Goal: Transaction & Acquisition: Obtain resource

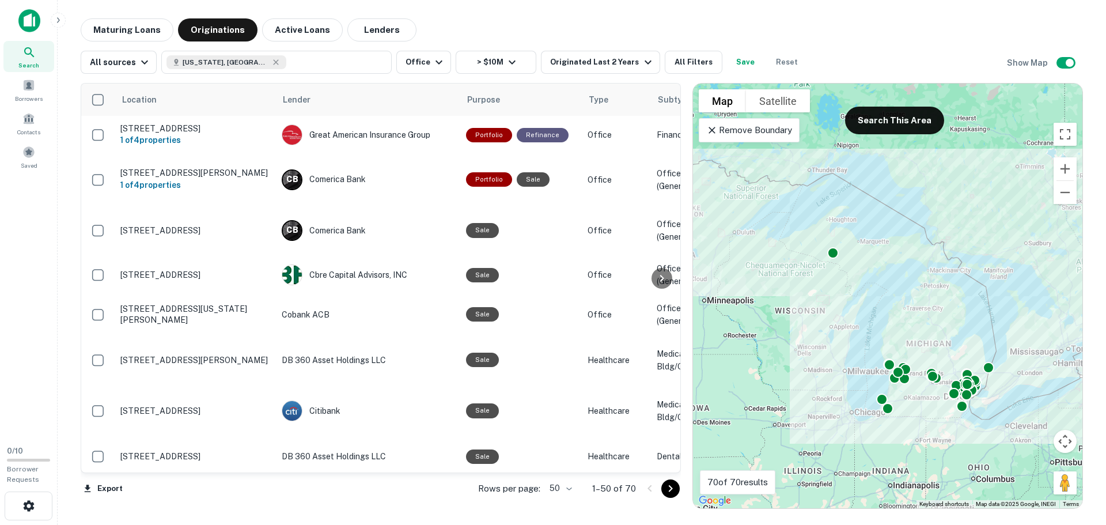
drag, startPoint x: 677, startPoint y: 492, endPoint x: 667, endPoint y: 492, distance: 9.8
click at [677, 492] on icon "Go to next page" at bounding box center [671, 489] width 14 height 14
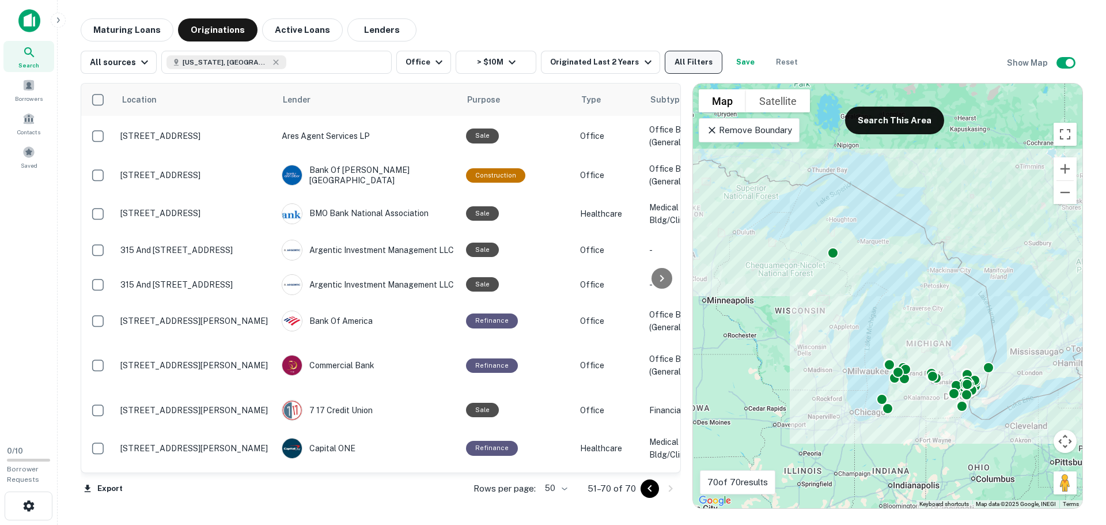
click at [685, 66] on button "All Filters" at bounding box center [694, 62] width 58 height 23
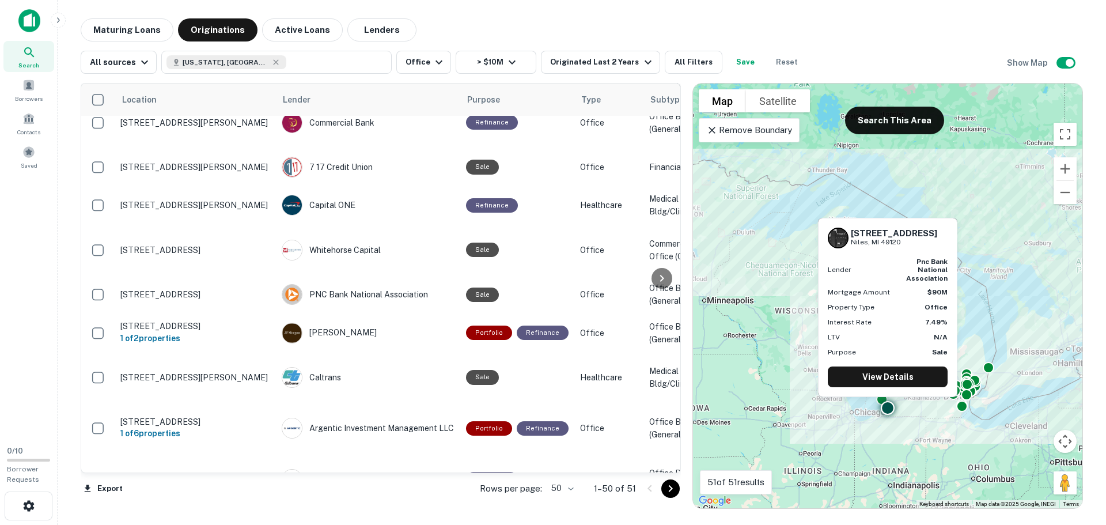
scroll to position [1750, 0]
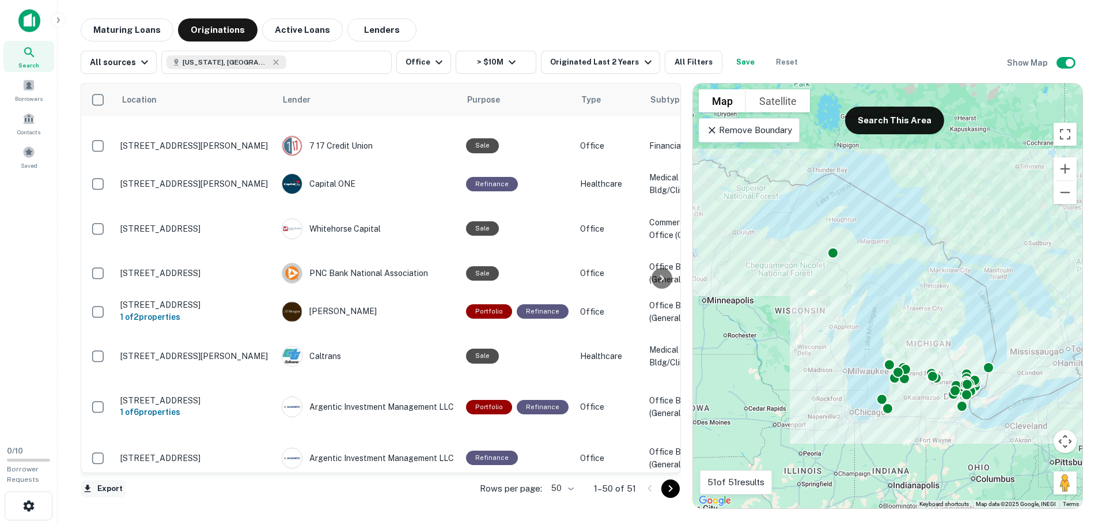
click at [95, 486] on button "Export" at bounding box center [103, 488] width 45 height 17
click at [134, 504] on li "Export as Excel (.xlsx)" at bounding box center [146, 500] width 130 height 21
click at [146, 487] on li "Export as CSV" at bounding box center [146, 480] width 130 height 21
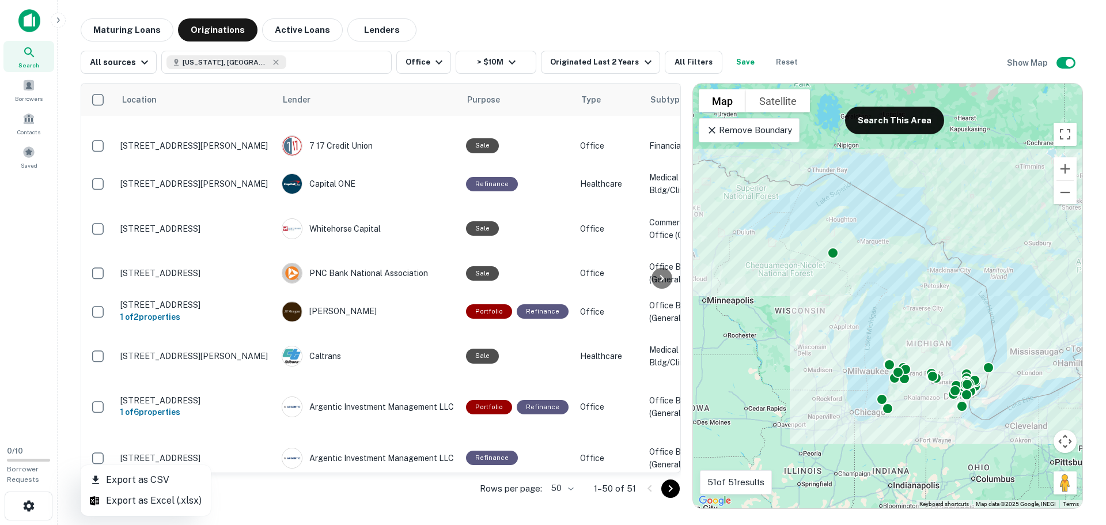
click at [779, 24] on div at bounding box center [553, 262] width 1106 height 525
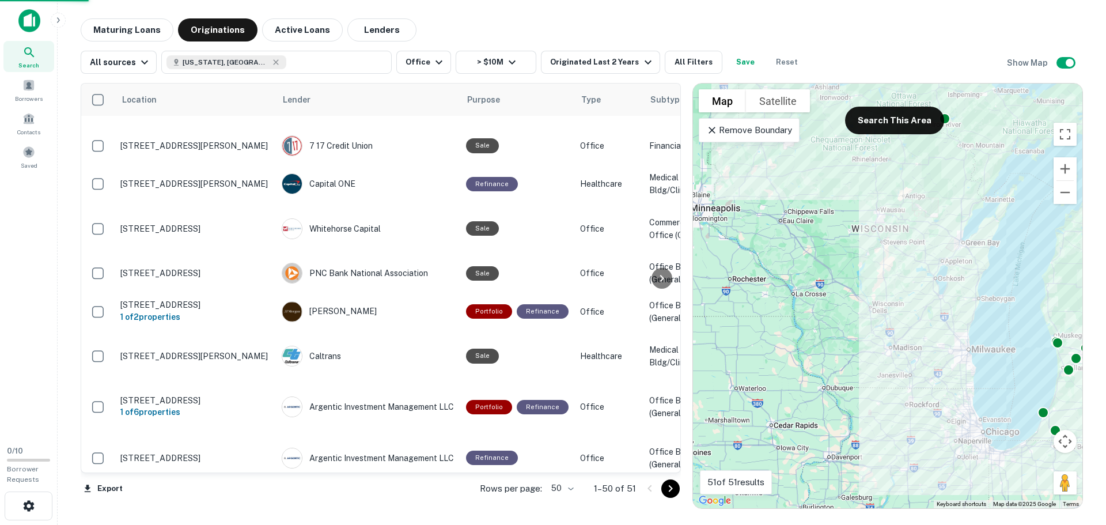
click at [37, 29] on img at bounding box center [29, 20] width 22 height 23
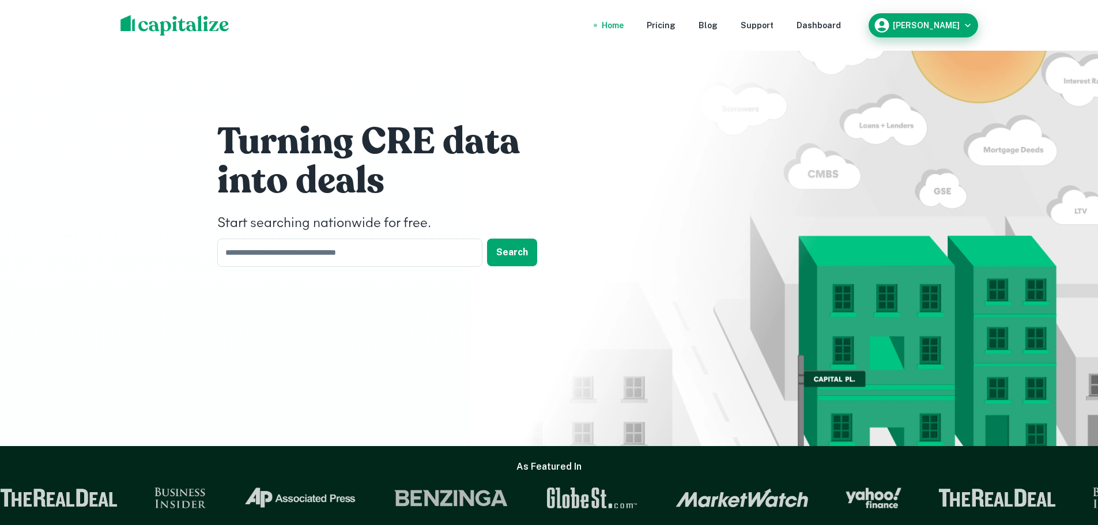
click at [951, 15] on button "[PERSON_NAME]" at bounding box center [922, 25] width 109 height 24
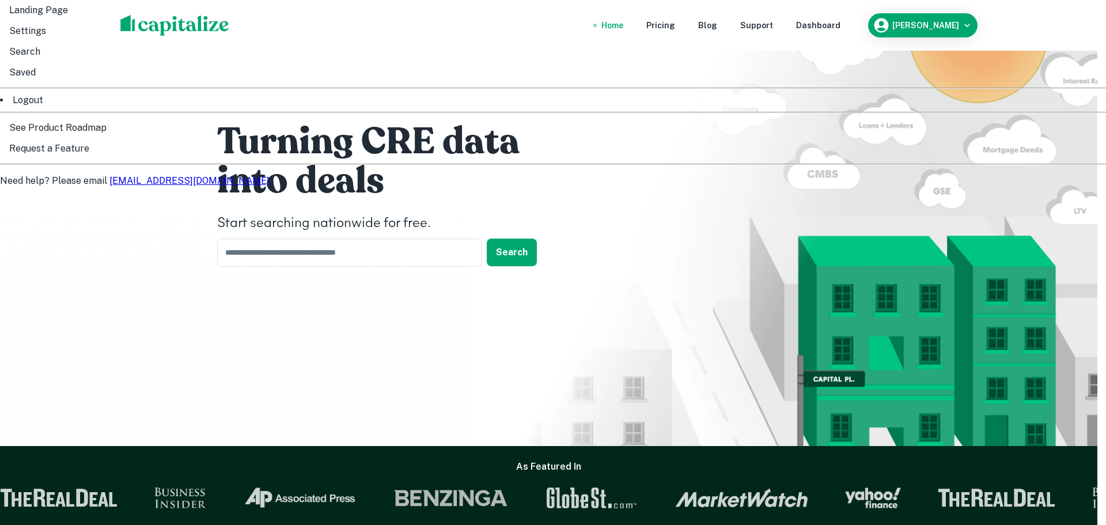
click at [999, 18] on div at bounding box center [553, 262] width 1106 height 525
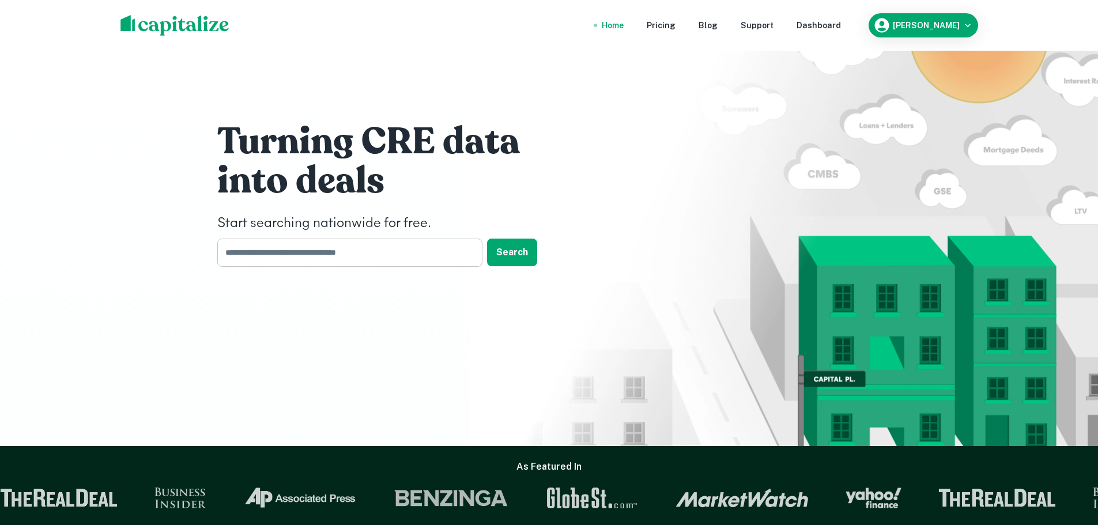
click at [372, 262] on input "text" at bounding box center [345, 253] width 257 height 28
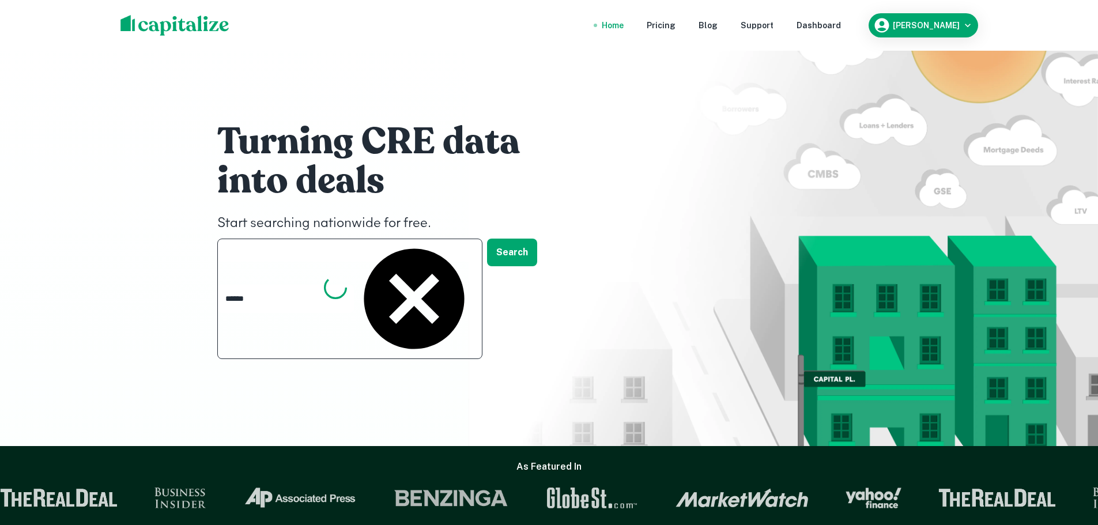
type input "*******"
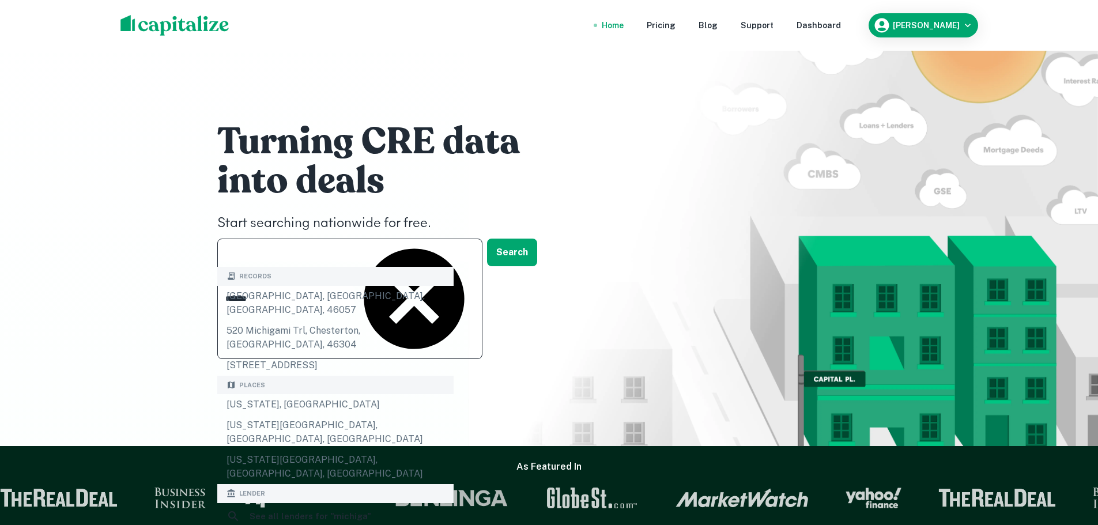
click at [247, 394] on div "[US_STATE], [GEOGRAPHIC_DATA]" at bounding box center [335, 404] width 236 height 21
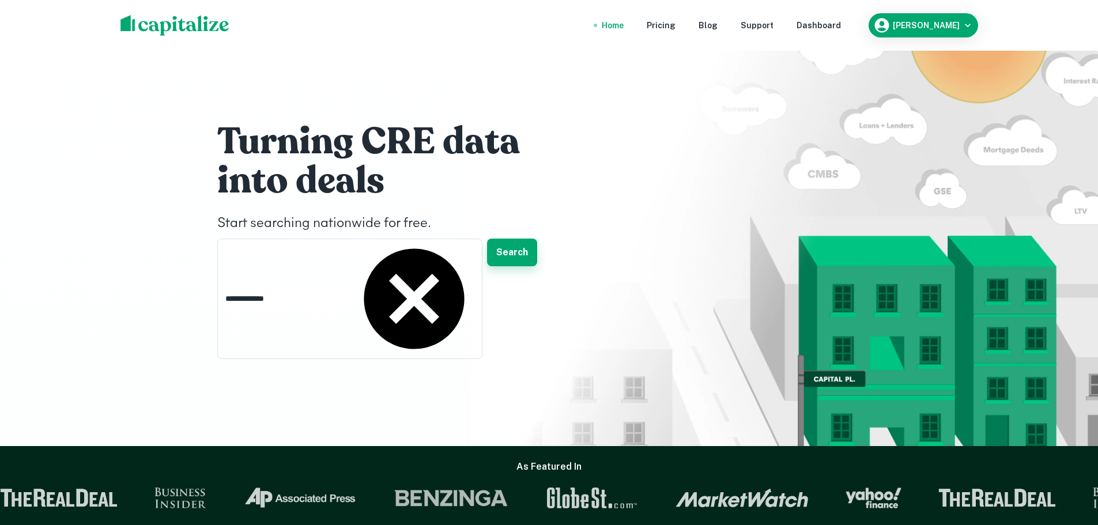
click at [514, 260] on button "Search" at bounding box center [512, 253] width 50 height 28
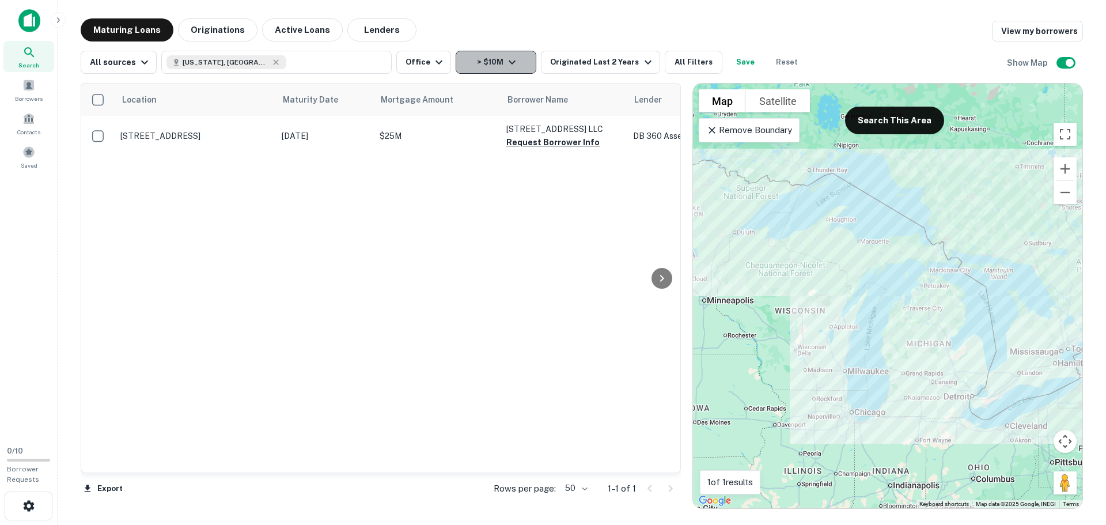
click at [487, 69] on button "> $10M" at bounding box center [496, 62] width 81 height 23
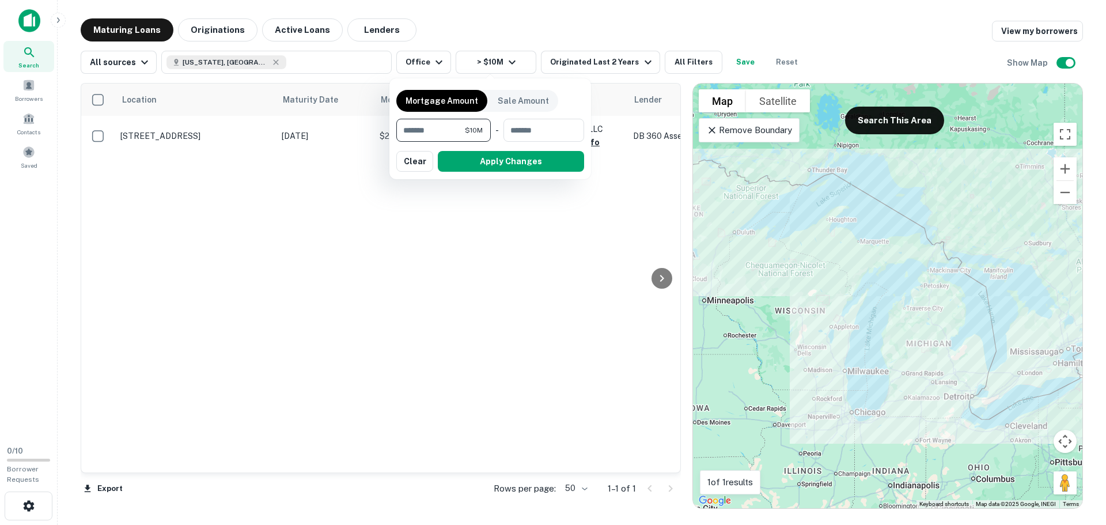
click at [525, 32] on div at bounding box center [553, 262] width 1106 height 525
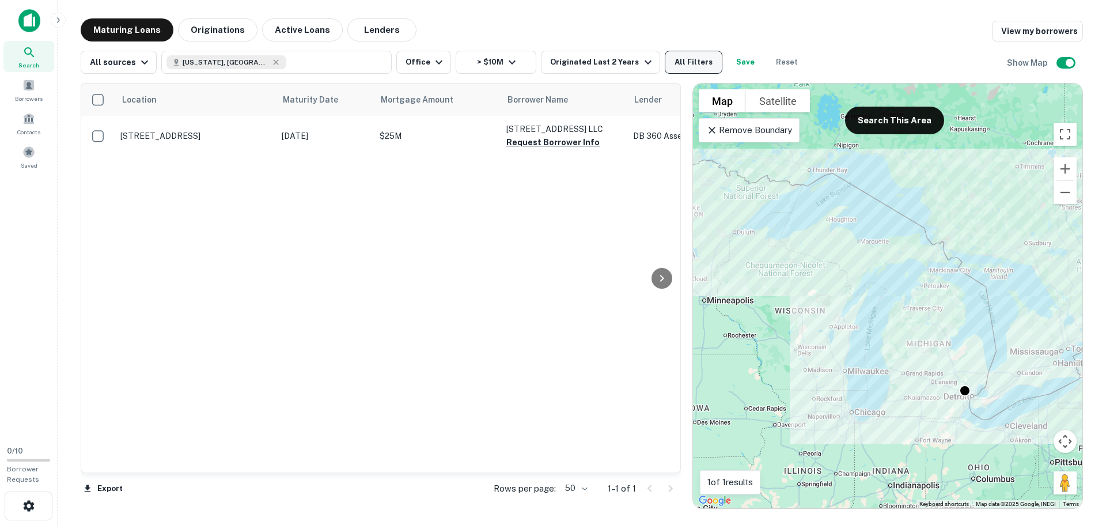
click at [677, 63] on button "All Filters" at bounding box center [694, 62] width 58 height 23
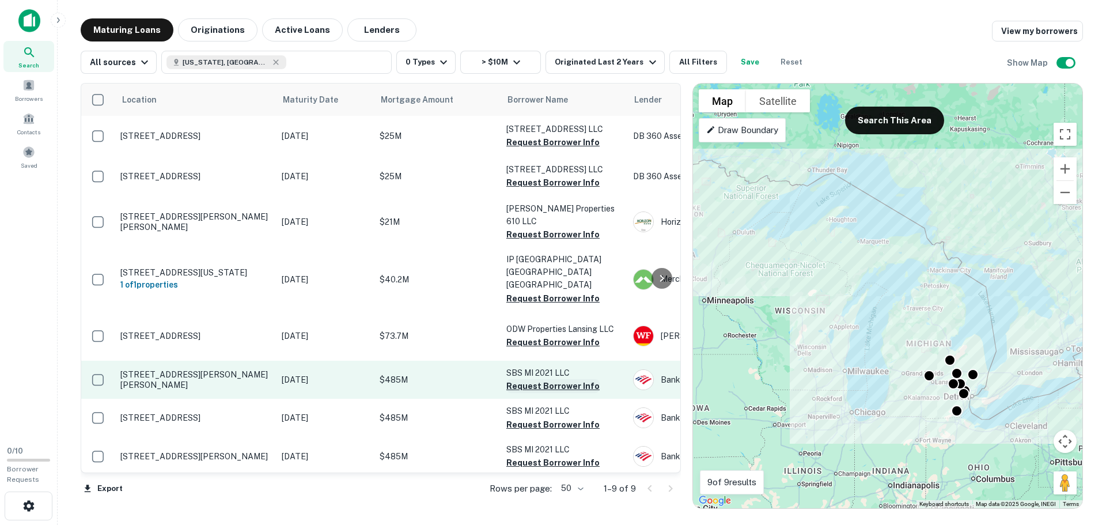
scroll to position [24, 0]
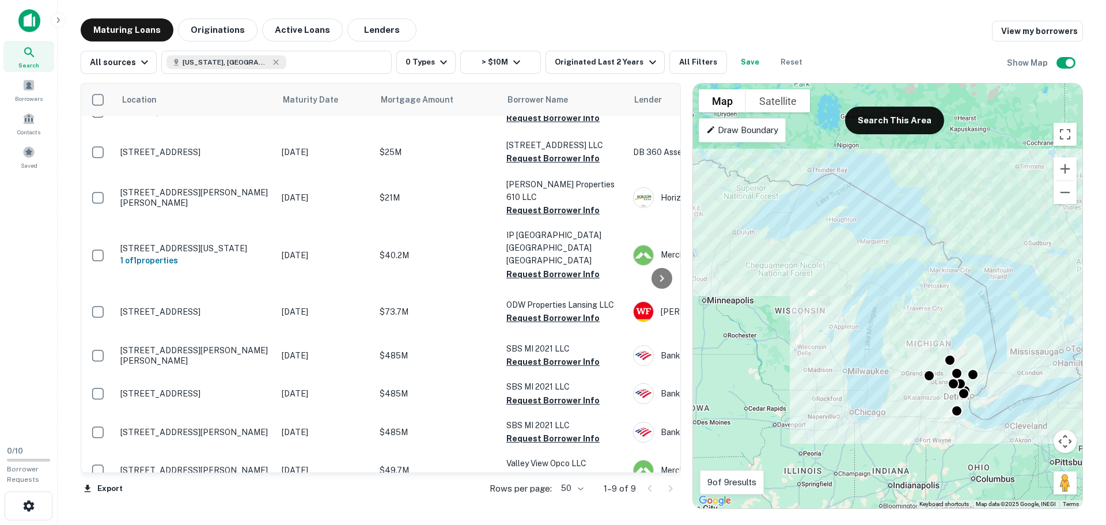
click at [583, 489] on body "Search Borrowers Contacts Saved 0 / 10 Borrower Requests Maturing Loans Origina…" at bounding box center [553, 262] width 1106 height 525
click at [584, 490] on li "100" at bounding box center [569, 484] width 29 height 14
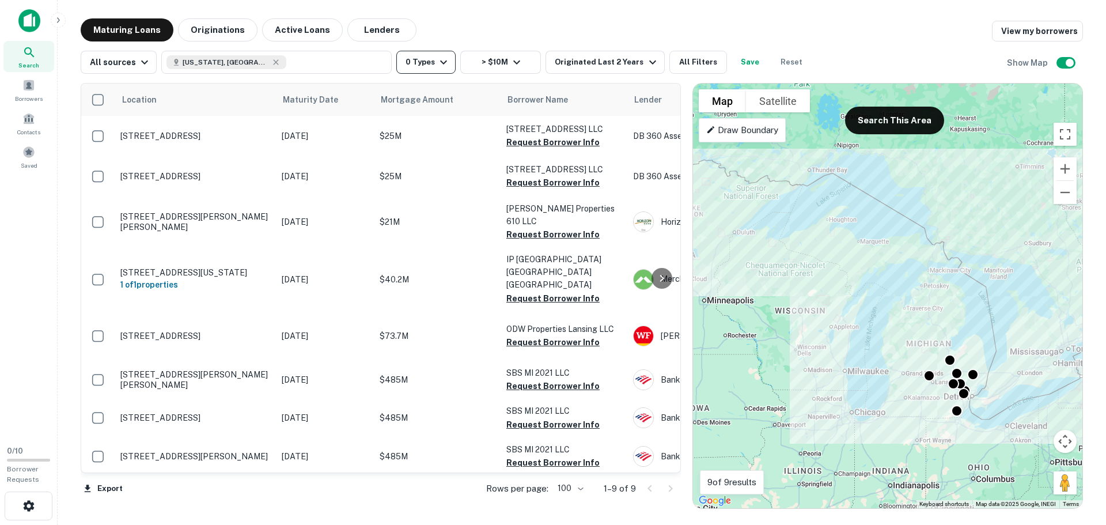
click at [420, 73] on button "0 Types" at bounding box center [425, 62] width 59 height 23
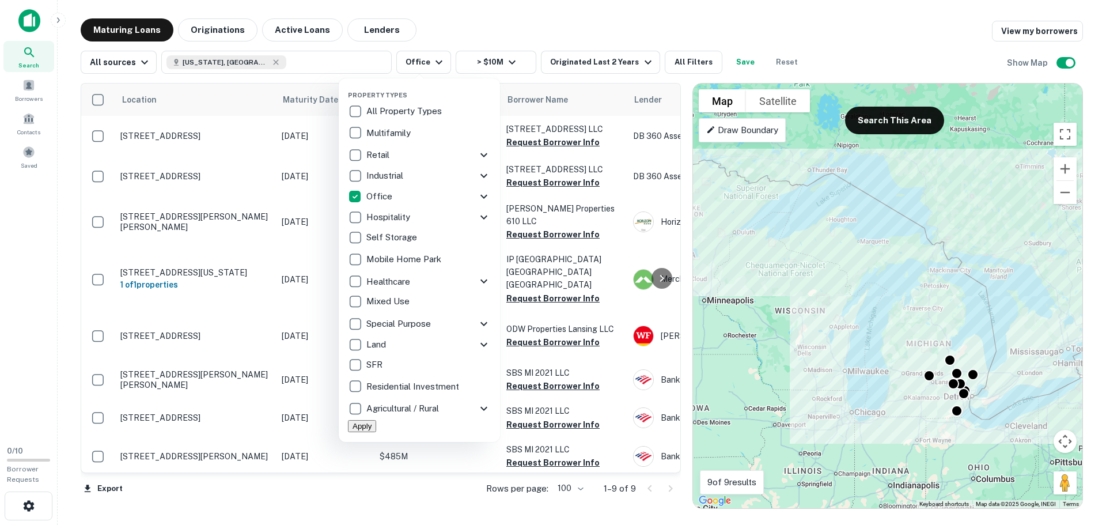
click at [530, 30] on div at bounding box center [553, 262] width 1106 height 525
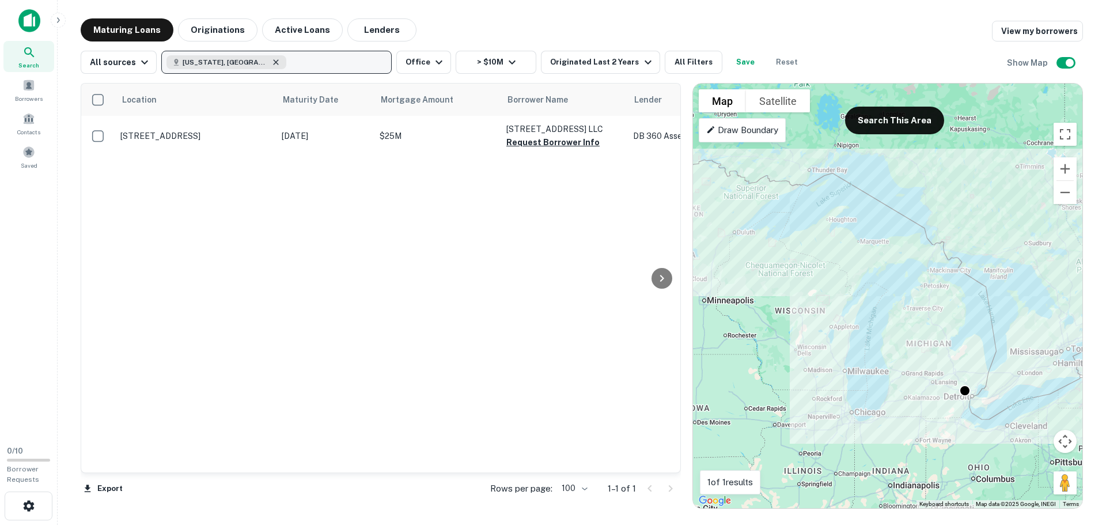
click at [274, 62] on icon "button" at bounding box center [276, 61] width 5 height 5
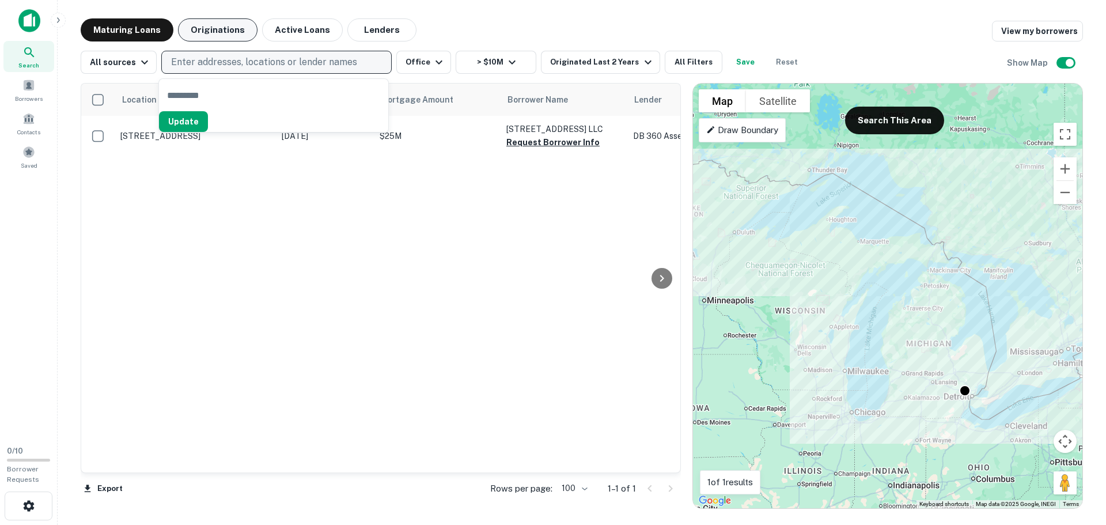
click at [229, 32] on button "Originations" at bounding box center [218, 29] width 80 height 23
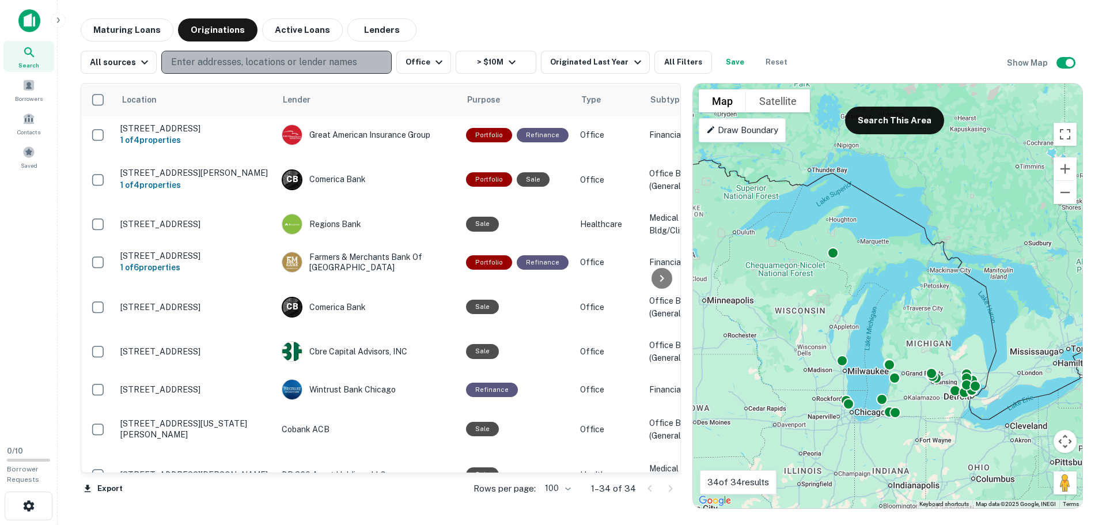
click at [230, 62] on p "Enter addresses, locations or lender names" at bounding box center [264, 62] width 186 height 14
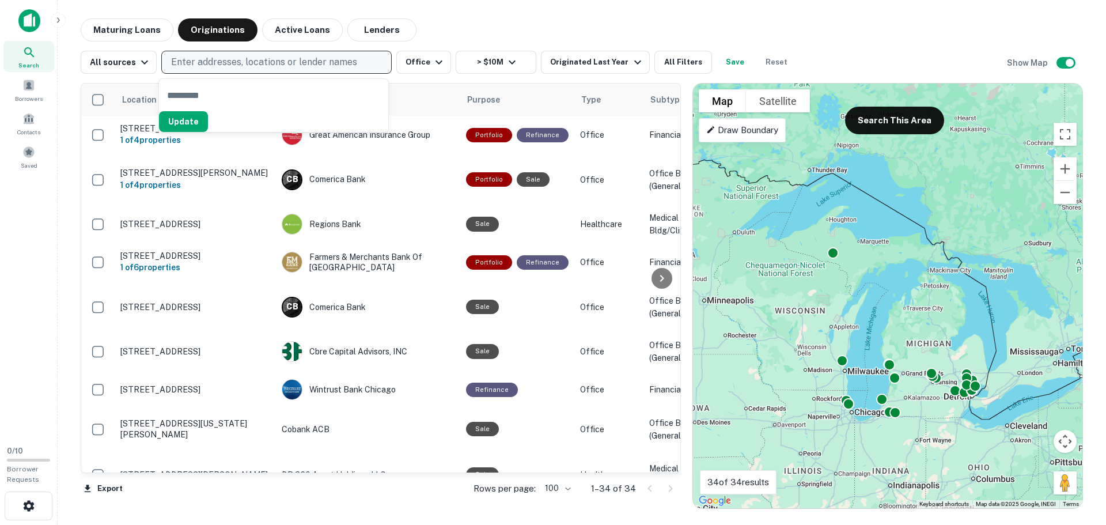
click at [234, 60] on p "Enter addresses, locations or lender names" at bounding box center [264, 62] width 186 height 14
click at [210, 59] on p "Enter addresses, locations or lender names" at bounding box center [264, 62] width 186 height 14
type input "********"
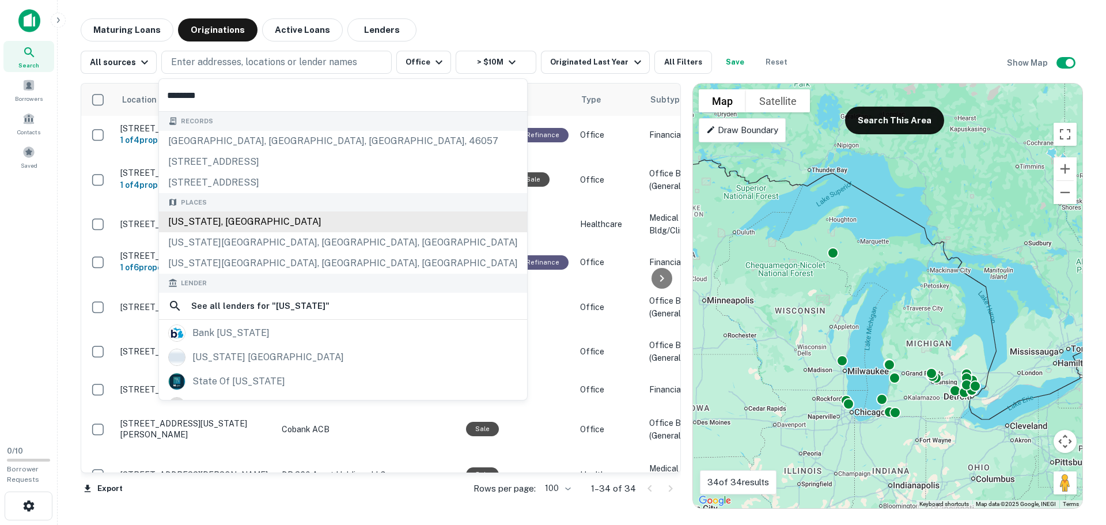
click at [255, 230] on div "[US_STATE], [GEOGRAPHIC_DATA]" at bounding box center [343, 221] width 368 height 21
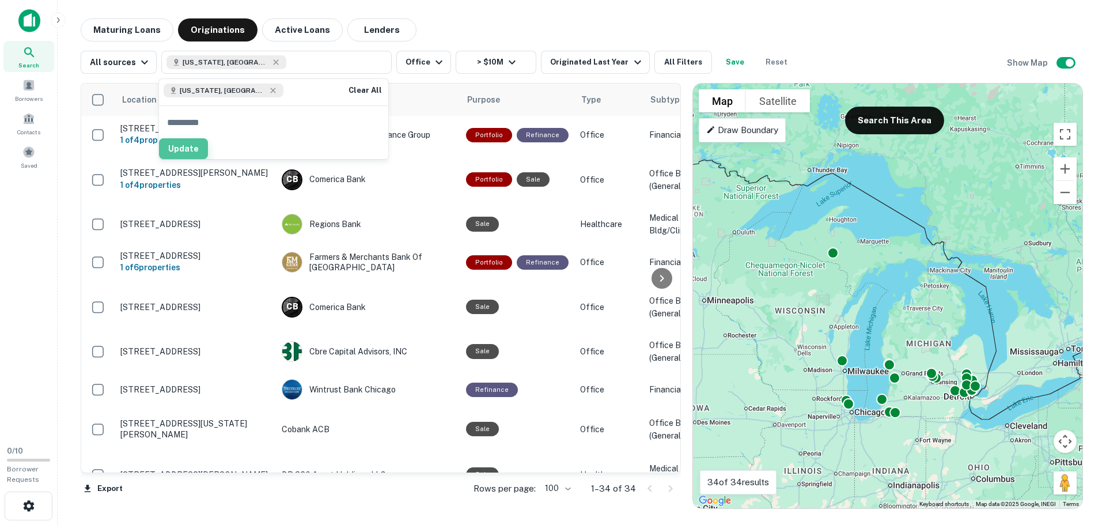
click at [208, 157] on button "Update" at bounding box center [183, 148] width 49 height 21
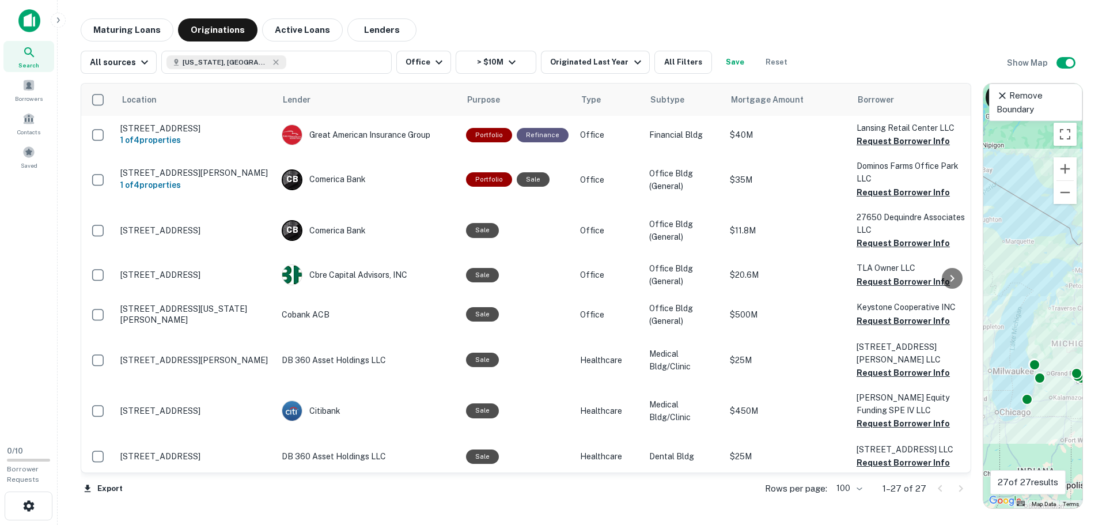
drag, startPoint x: 683, startPoint y: 197, endPoint x: 1008, endPoint y: 199, distance: 325.0
click at [1008, 199] on div "Location Lender Purpose Type Subtype Mortgage Amount Borrower Last Financed Dat…" at bounding box center [582, 291] width 1003 height 435
click at [113, 485] on button "Export" at bounding box center [103, 488] width 45 height 17
click at [115, 497] on li "Export as Excel (.xlsx)" at bounding box center [146, 500] width 130 height 21
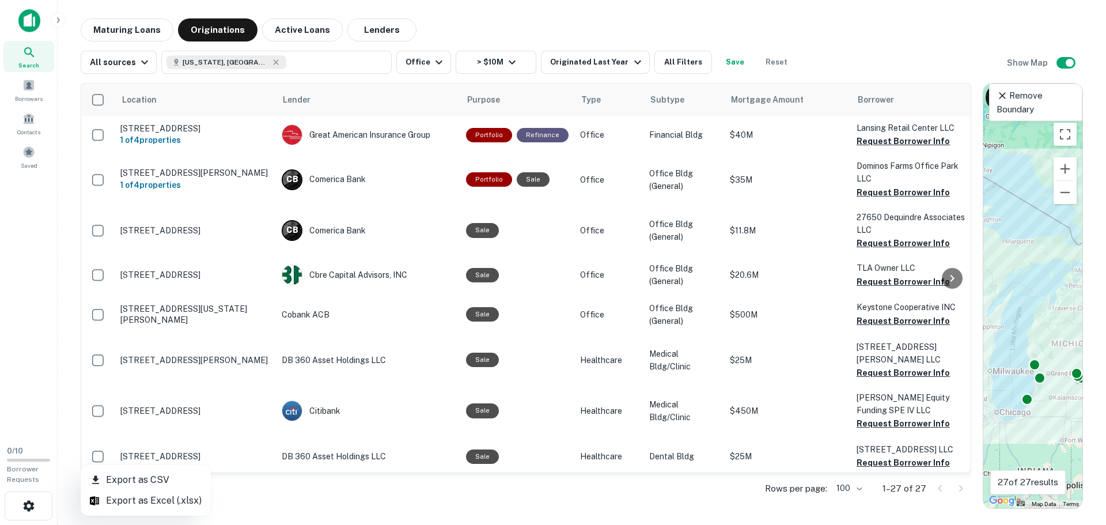
click at [957, 24] on div at bounding box center [553, 262] width 1106 height 525
click at [840, 44] on div "All sources [US_STATE], [GEOGRAPHIC_DATA] Office > $10M Originated Last Year Al…" at bounding box center [582, 57] width 1003 height 32
click at [960, 491] on div at bounding box center [950, 488] width 39 height 18
click at [1011, 441] on div "To activate drag with keyboard, press Alt + Enter. Once in keyboard drag state,…" at bounding box center [1033, 296] width 99 height 425
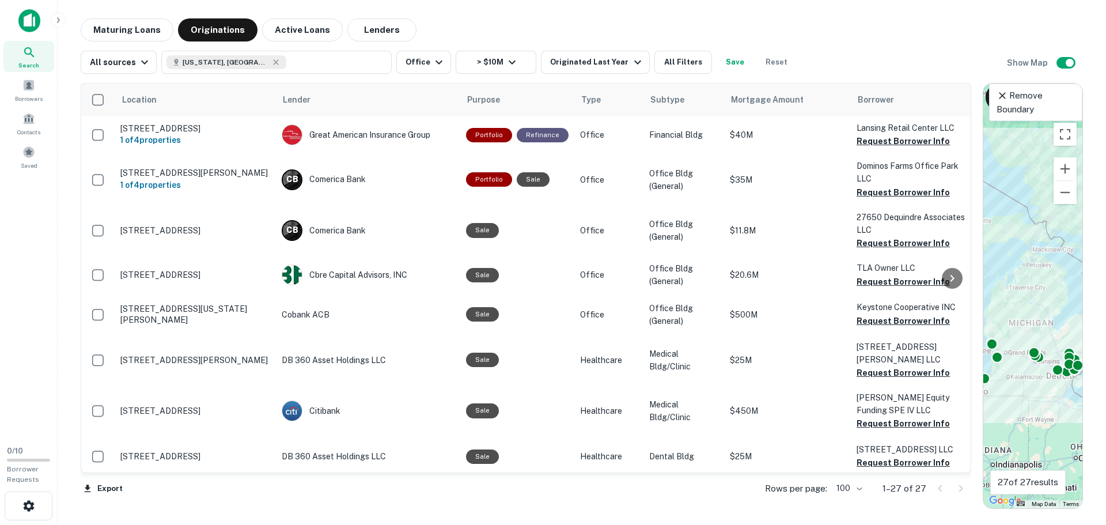
drag, startPoint x: 1040, startPoint y: 458, endPoint x: 1003, endPoint y: 439, distance: 41.3
click at [1003, 439] on div "To activate drag with keyboard, press Alt + Enter. Once in keyboard drag state,…" at bounding box center [1033, 296] width 99 height 425
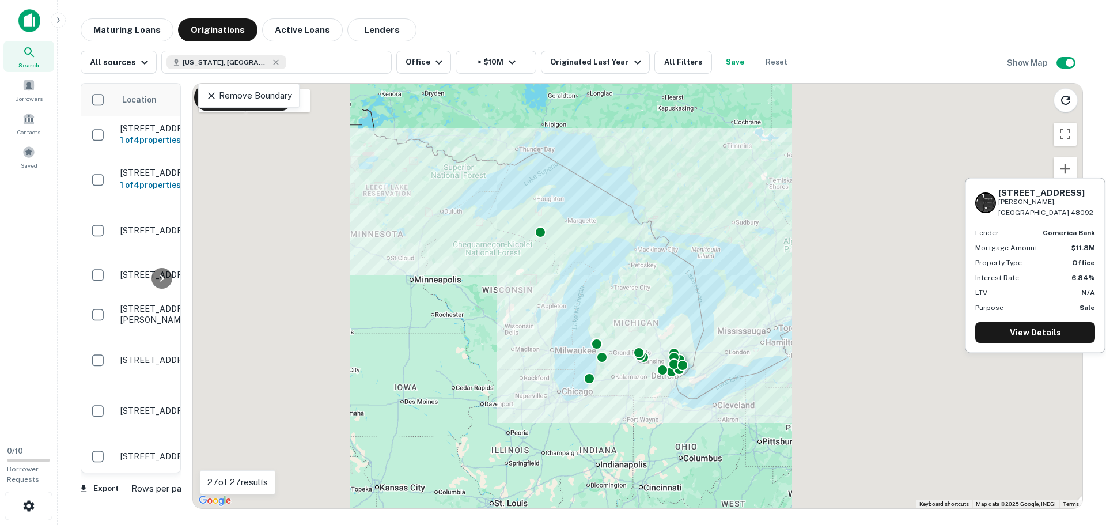
drag, startPoint x: 975, startPoint y: 127, endPoint x: 80, endPoint y: 238, distance: 901.7
click at [80, 238] on div "Maturing Loans Originations Active Loans Lenders All sources [US_STATE], [GEOGR…" at bounding box center [582, 263] width 1030 height 490
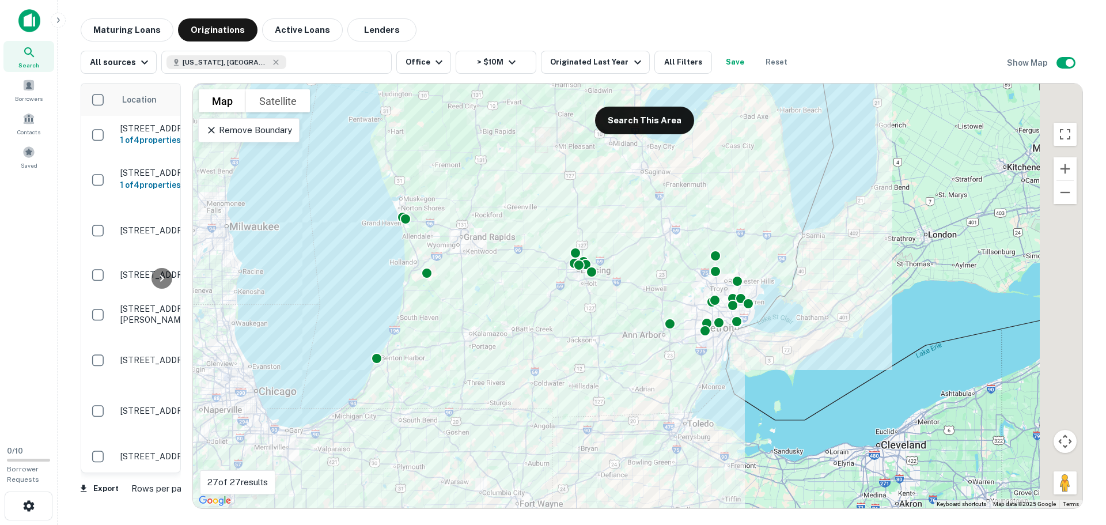
drag, startPoint x: 936, startPoint y: 360, endPoint x: 788, endPoint y: 473, distance: 186.2
click at [788, 473] on div "To activate drag with keyboard, press Alt + Enter. Once in keyboard drag state,…" at bounding box center [638, 296] width 890 height 425
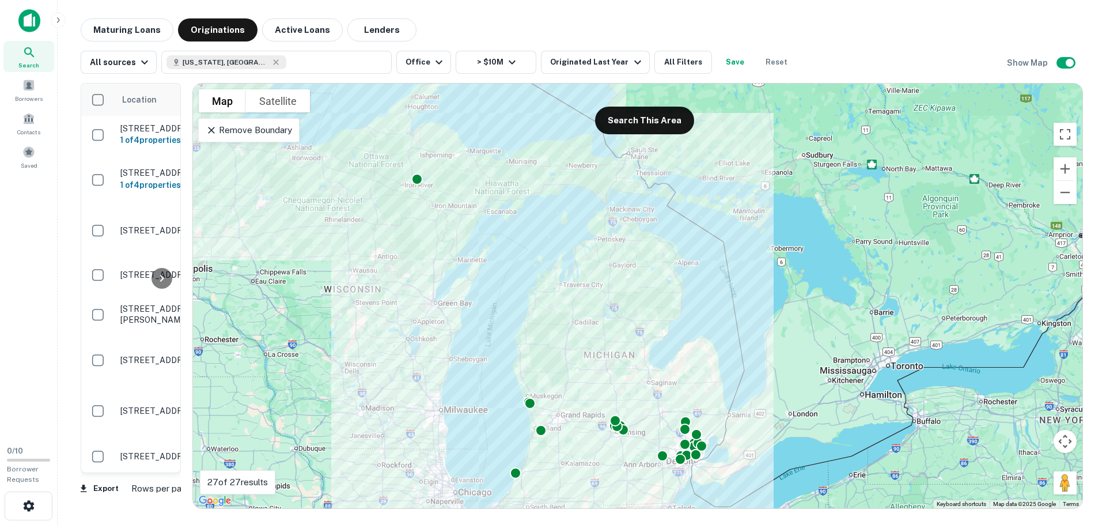
drag, startPoint x: 868, startPoint y: 356, endPoint x: 819, endPoint y: 407, distance: 70.9
click at [819, 408] on div "To activate drag with keyboard, press Alt + Enter. Once in keyboard drag state,…" at bounding box center [638, 296] width 890 height 425
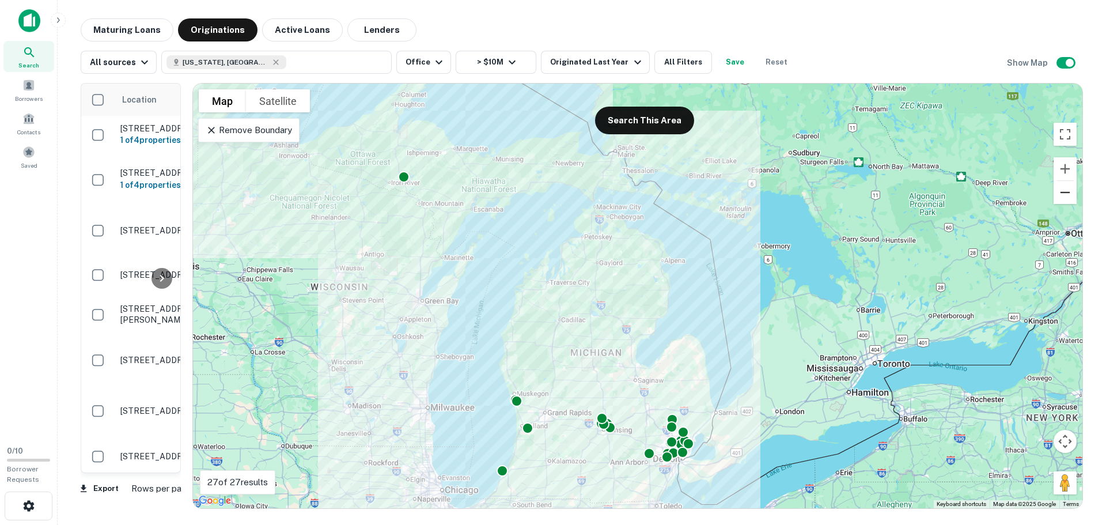
click at [1065, 197] on button "Zoom out" at bounding box center [1065, 192] width 23 height 23
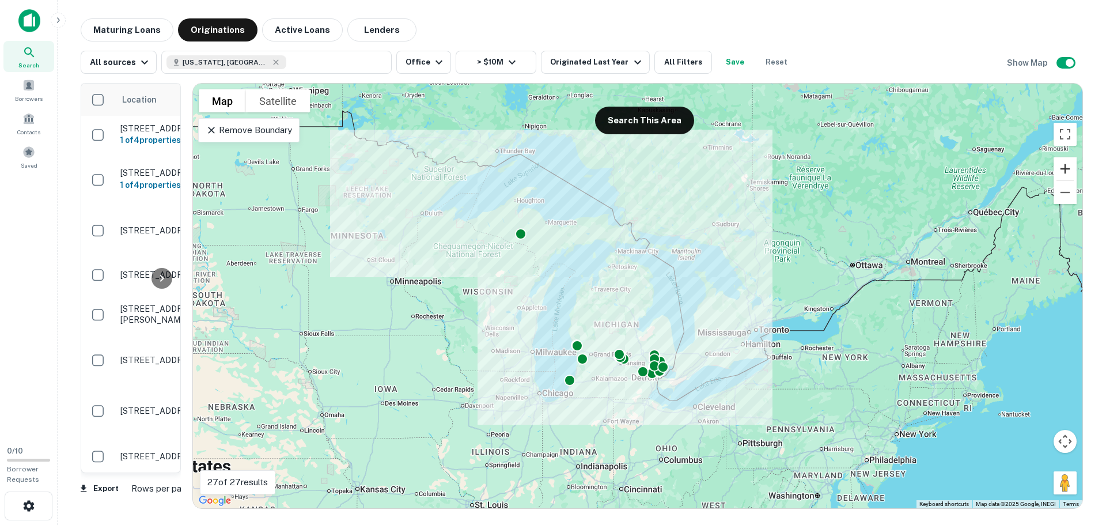
click at [1067, 175] on button "Zoom in" at bounding box center [1065, 168] width 23 height 23
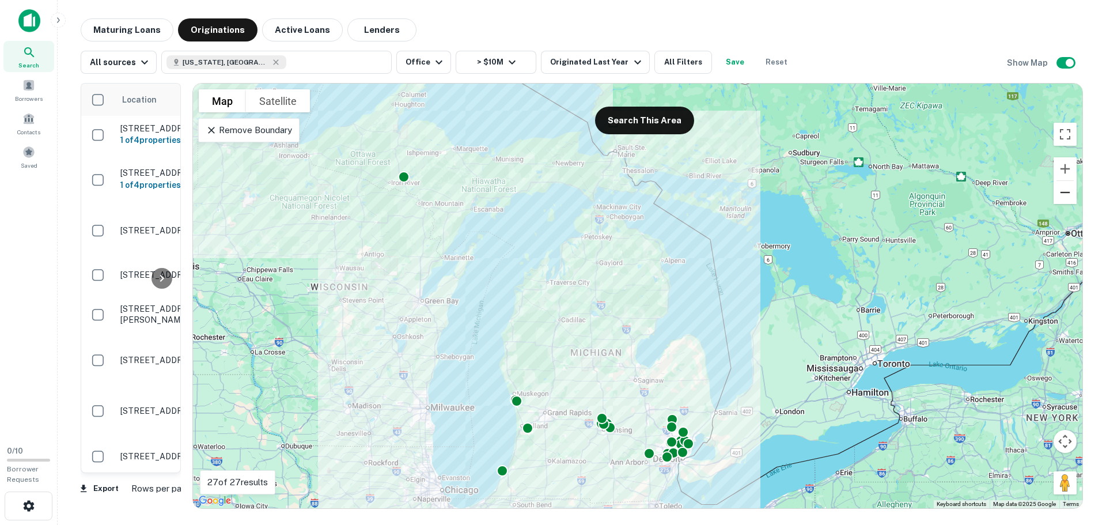
click at [1064, 191] on button "Zoom out" at bounding box center [1065, 192] width 23 height 23
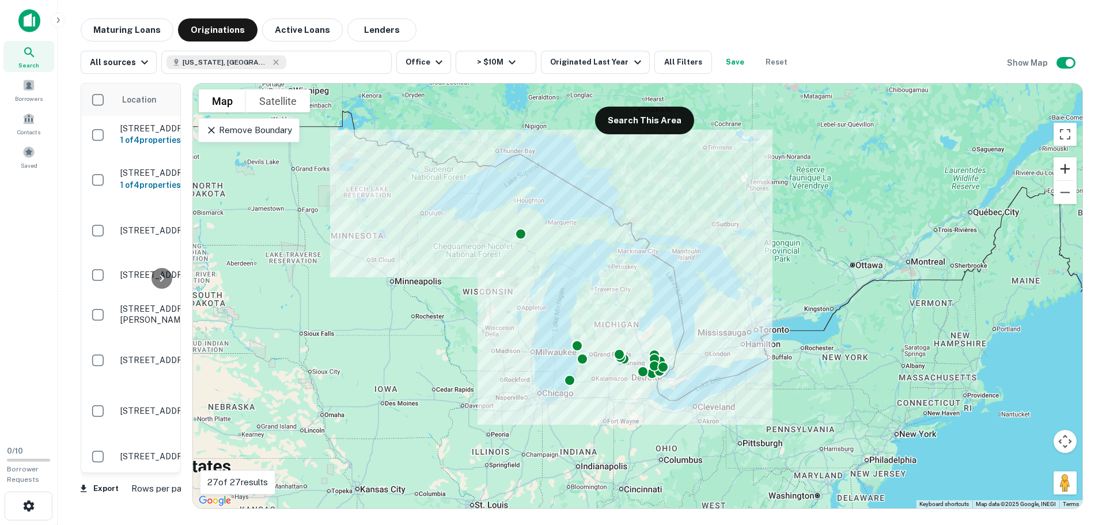
click at [1066, 176] on button "Zoom in" at bounding box center [1065, 168] width 23 height 23
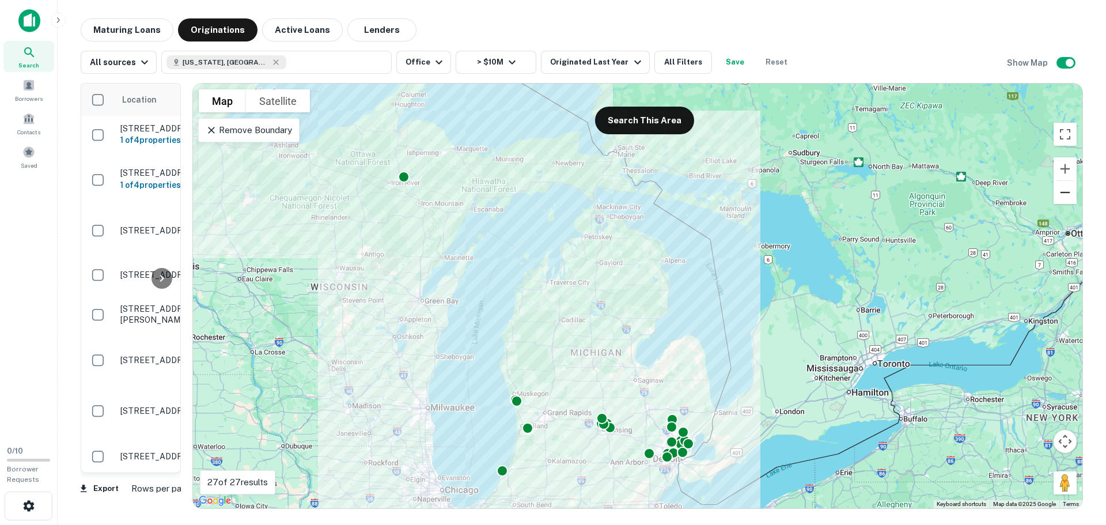
click at [1063, 192] on button "Zoom out" at bounding box center [1065, 192] width 23 height 23
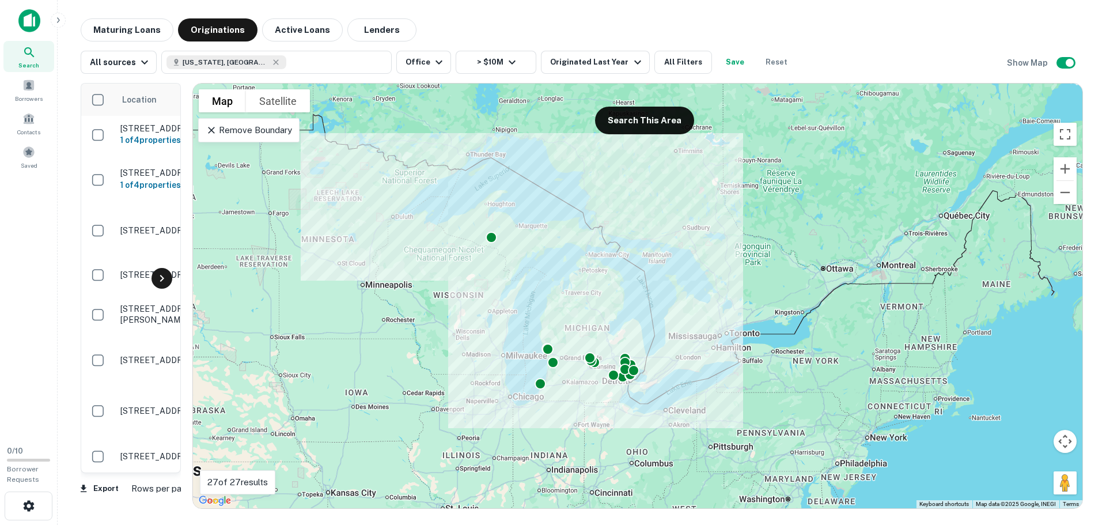
click at [169, 281] on div at bounding box center [162, 278] width 21 height 21
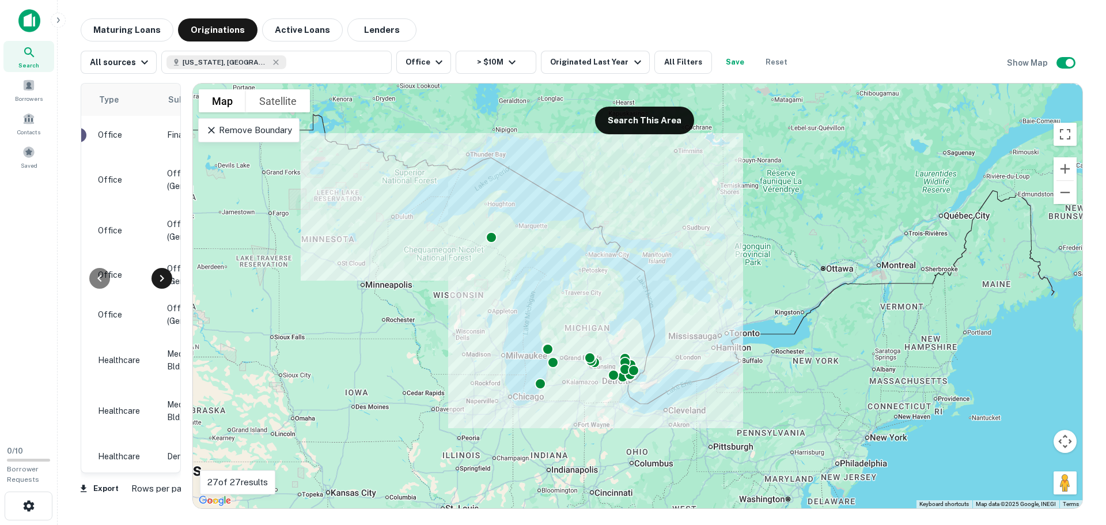
scroll to position [0, 484]
click at [107, 279] on div at bounding box center [99, 278] width 21 height 21
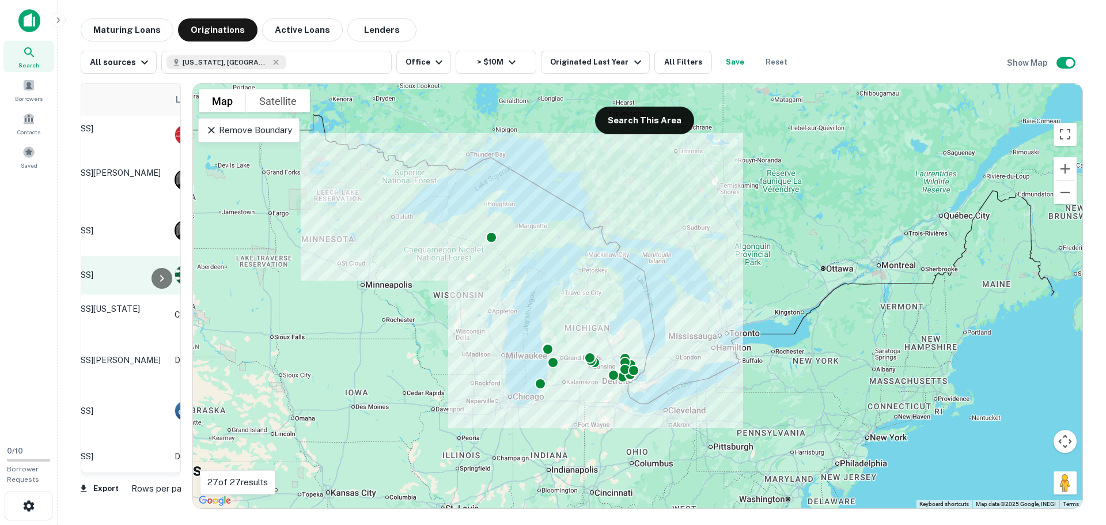
scroll to position [0, 0]
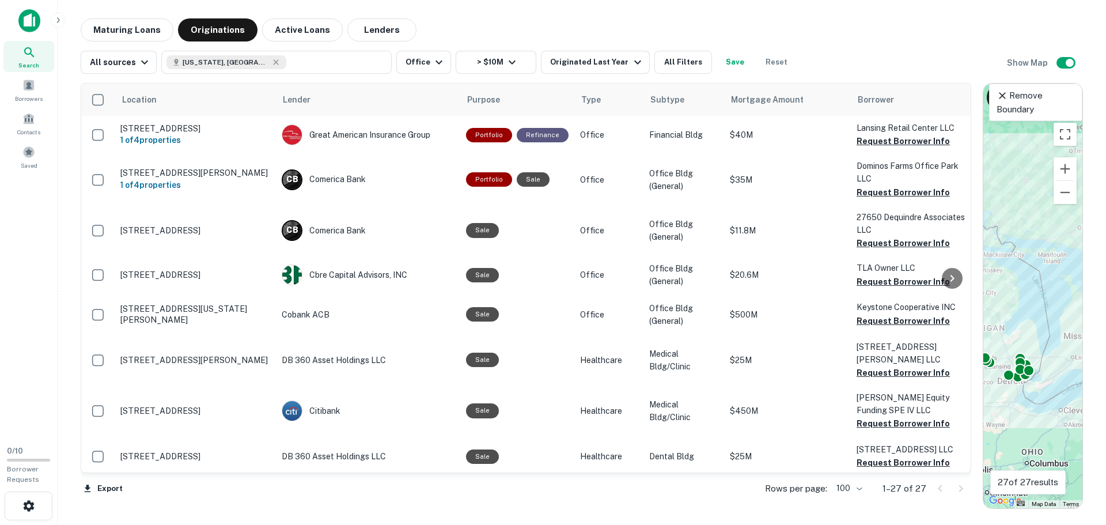
drag, startPoint x: 187, startPoint y: 266, endPoint x: 1090, endPoint y: 274, distance: 903.0
click at [1090, 274] on div "Maturing Loans Originations Active Loans Lenders All sources [US_STATE], [GEOGR…" at bounding box center [582, 263] width 1030 height 490
